Goal: Obtain resource: Obtain resource

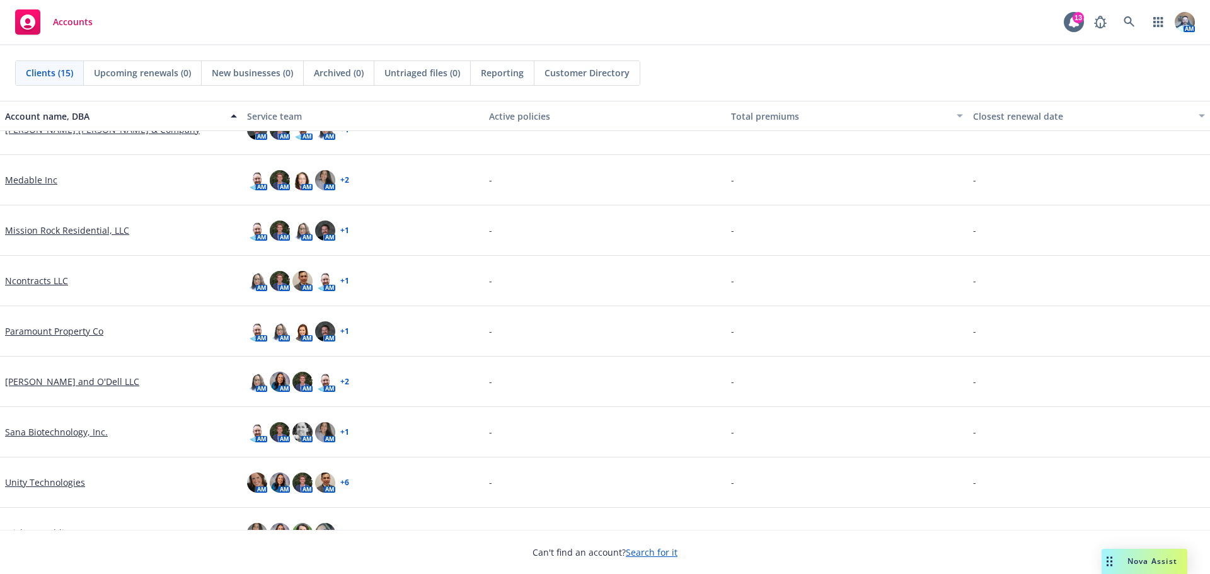
scroll to position [357, 0]
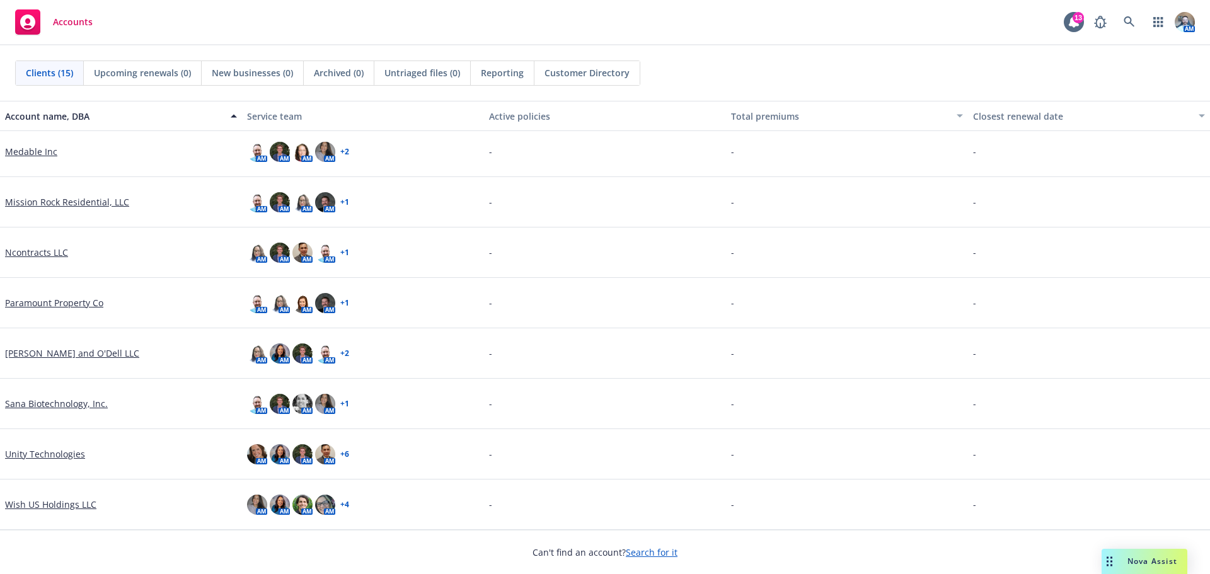
click at [45, 498] on link "Wish US Holdings LLC" at bounding box center [50, 504] width 91 height 13
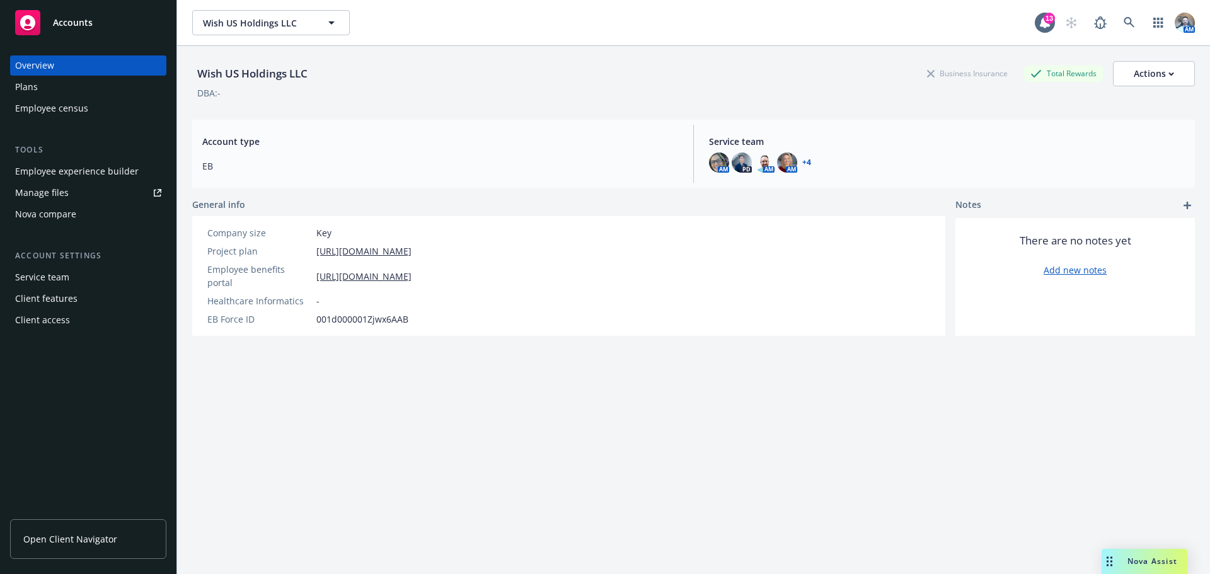
click at [60, 98] on div "Overview Plans Employee census" at bounding box center [88, 86] width 156 height 63
click at [52, 94] on div "Plans" at bounding box center [88, 87] width 146 height 20
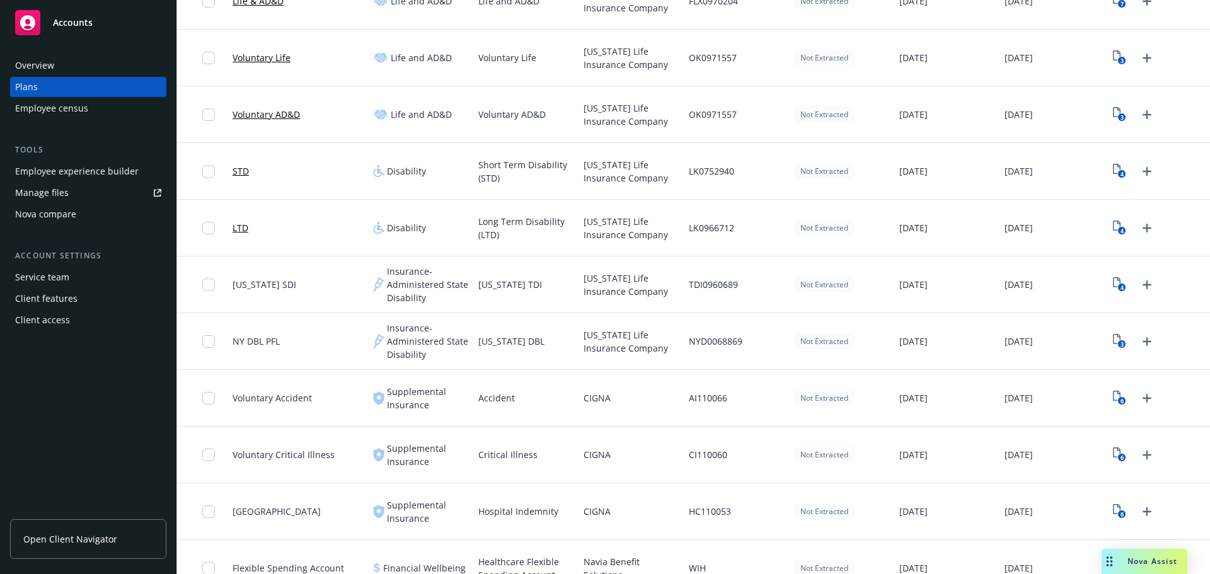
scroll to position [504, 0]
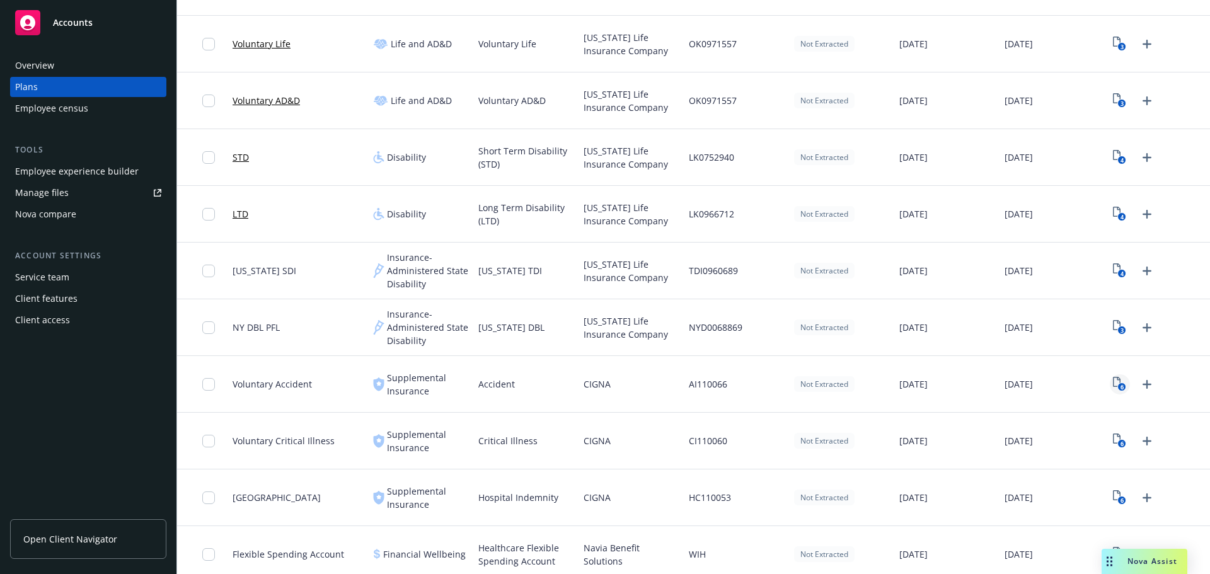
click at [1118, 386] on rect "View Plan Documents" at bounding box center [1122, 387] width 8 height 8
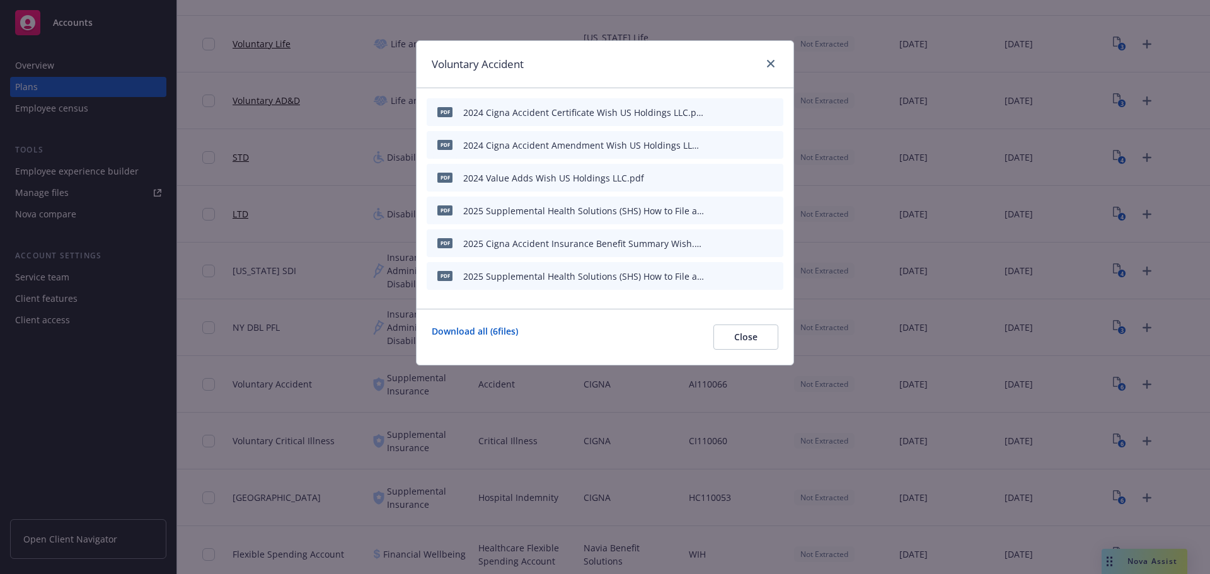
click at [748, 244] on icon "preview file" at bounding box center [750, 242] width 11 height 9
click at [770, 59] on link "close" at bounding box center [770, 63] width 15 height 15
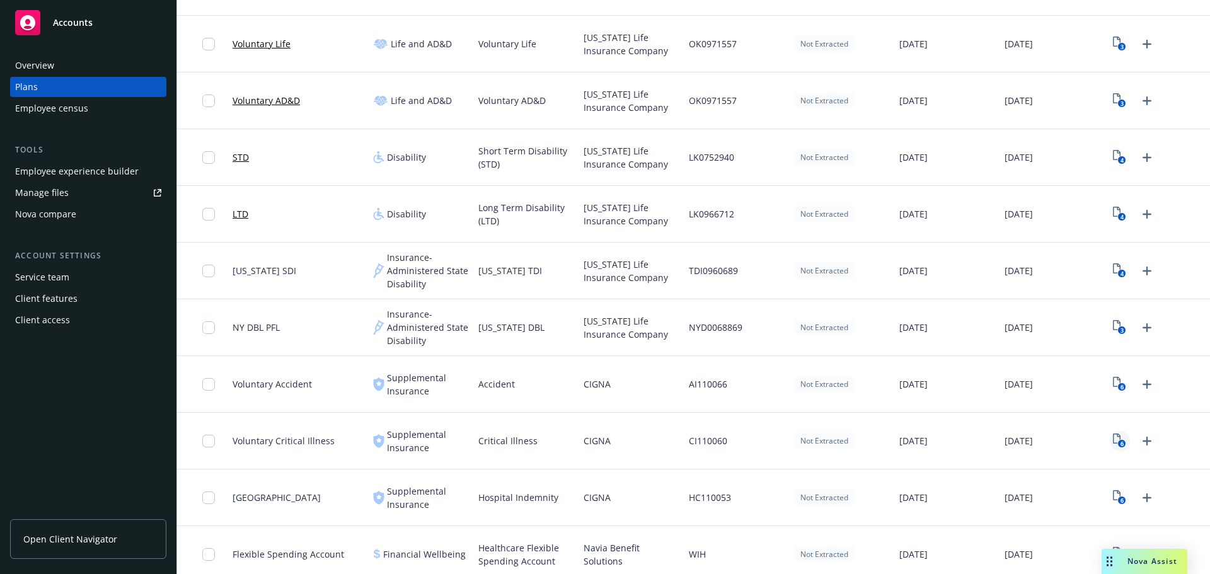
click at [1120, 442] on text "6" at bounding box center [1121, 444] width 3 height 8
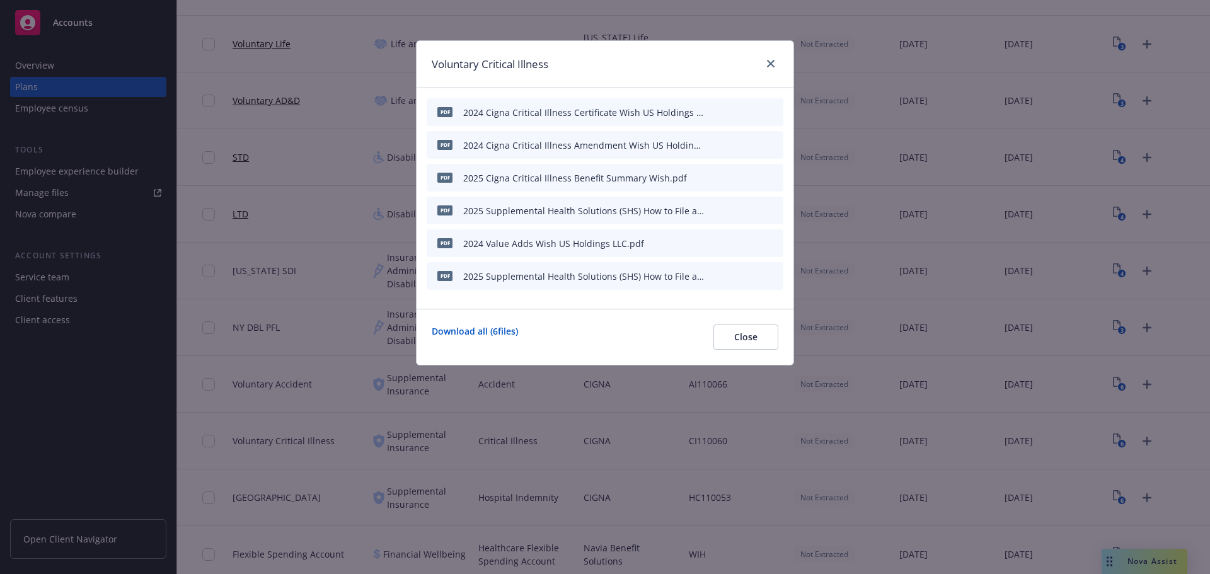
click at [756, 181] on button at bounding box center [752, 177] width 11 height 13
click at [748, 178] on icon "preview file" at bounding box center [750, 177] width 11 height 9
